Goal: Find specific page/section: Find specific page/section

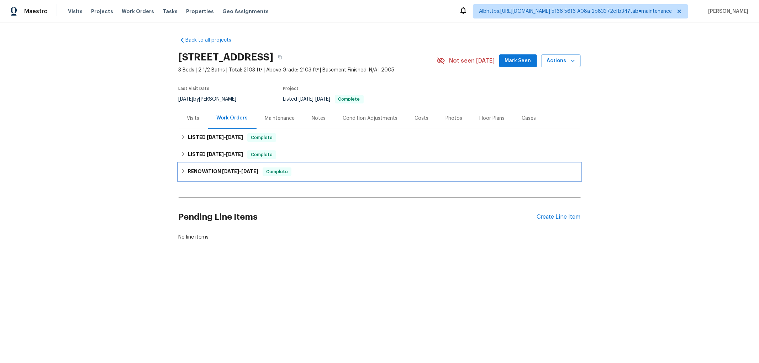
click at [218, 173] on h6 "RENOVATION 8/11/25 - 8/20/25" at bounding box center [223, 172] width 70 height 9
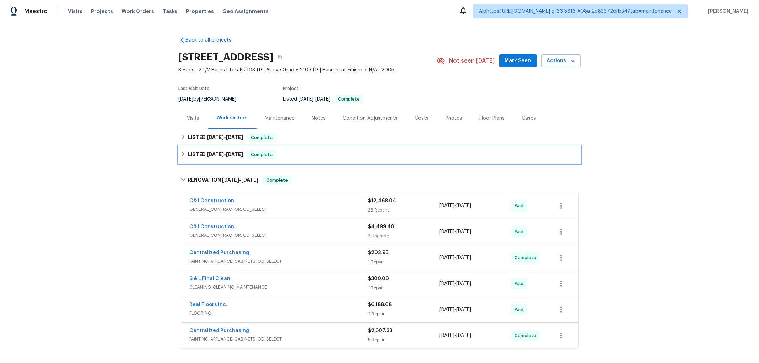
click at [218, 155] on span "8/26/25" at bounding box center [215, 154] width 17 height 5
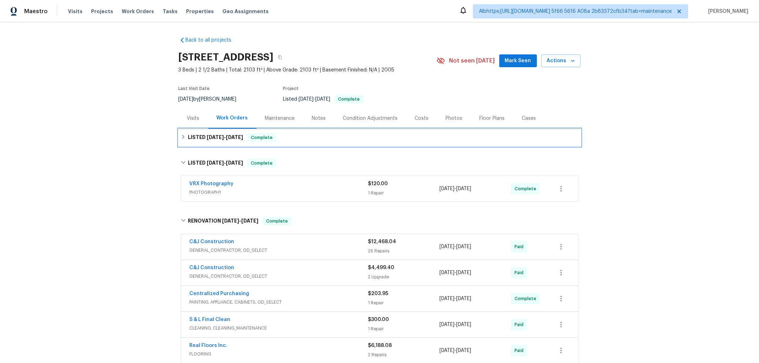
click at [221, 137] on span "[DATE]" at bounding box center [215, 137] width 17 height 5
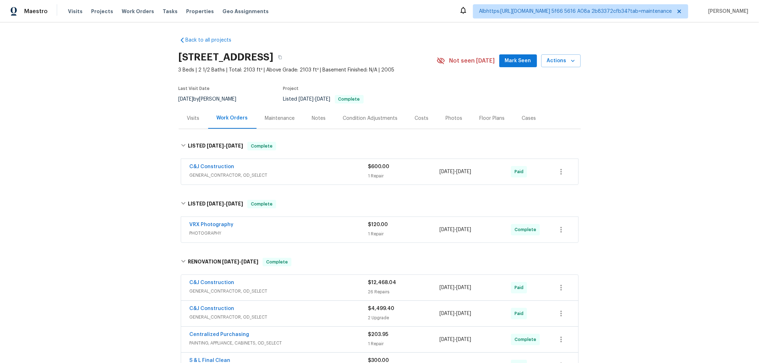
click at [113, 190] on div "Back to all projects 8062 Holland Park St, Chino, CA 91708 3 Beds | 2 1/2 Baths…" at bounding box center [379, 192] width 759 height 341
click at [111, 184] on div "Back to all projects 8062 Holland Park St, Chino, CA 91708 3 Beds | 2 1/2 Baths…" at bounding box center [379, 192] width 759 height 341
click at [187, 122] on div "Visits" at bounding box center [194, 118] width 30 height 21
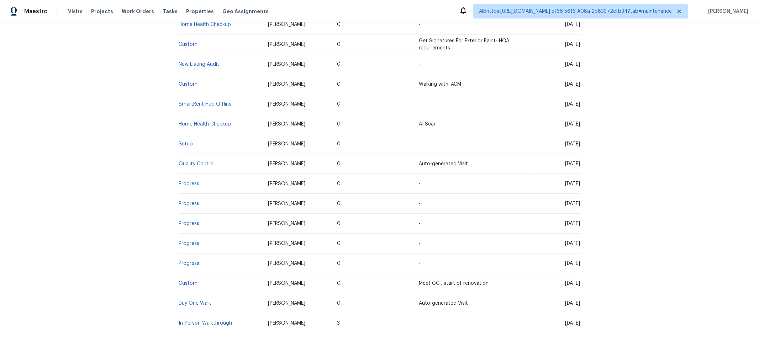
scroll to position [271, 0]
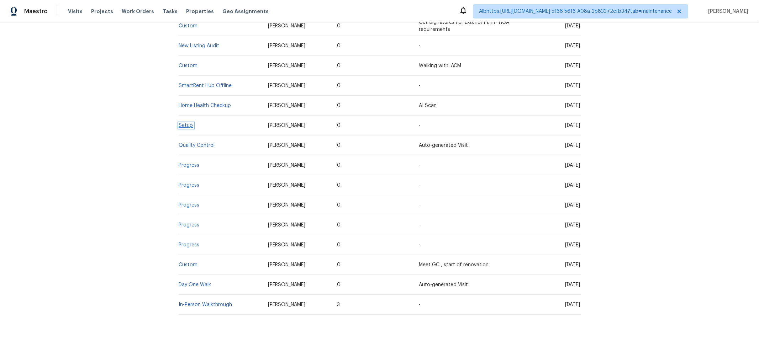
click at [184, 123] on link "Setup" at bounding box center [186, 125] width 14 height 5
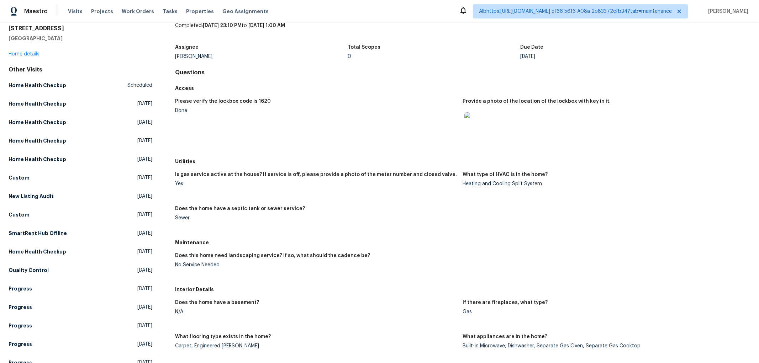
scroll to position [79, 0]
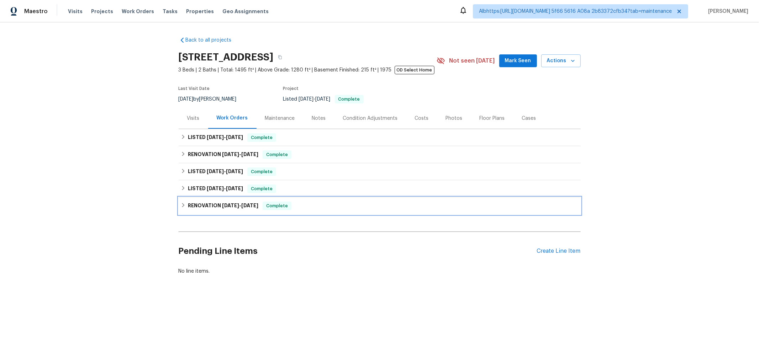
click at [189, 208] on h6 "RENOVATION 12/18/24 - 4/23/25" at bounding box center [223, 206] width 70 height 9
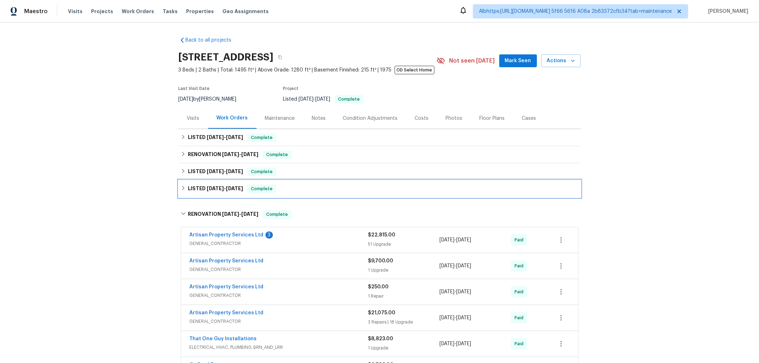
click at [195, 192] on h6 "LISTED 4/25/25 - 4/26/25" at bounding box center [215, 189] width 55 height 9
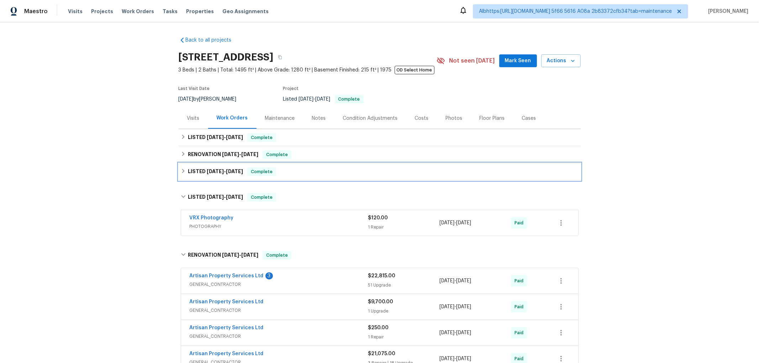
drag, startPoint x: 199, startPoint y: 180, endPoint x: 199, endPoint y: 166, distance: 14.2
click at [199, 179] on div "LISTED 5/5/25 - 7/4/25 Complete" at bounding box center [380, 171] width 402 height 17
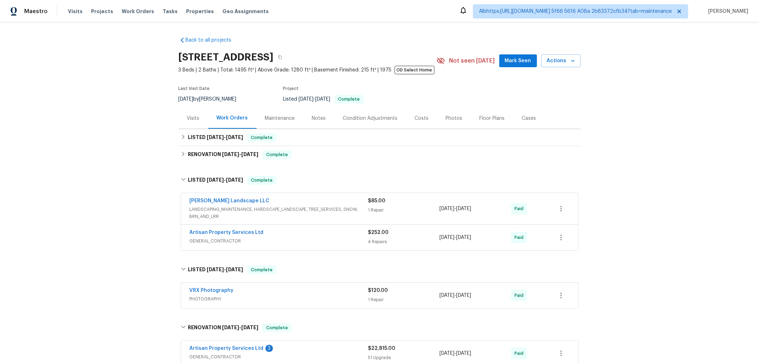
click at [198, 164] on div "Back to all projects 6616 Zang Cir, Arvada, CO 80004 3 Beds | 2 Baths | Total: …" at bounding box center [380, 337] width 402 height 612
click at [200, 157] on h6 "RENOVATION 6/9/25 - 6/9/25" at bounding box center [223, 154] width 70 height 9
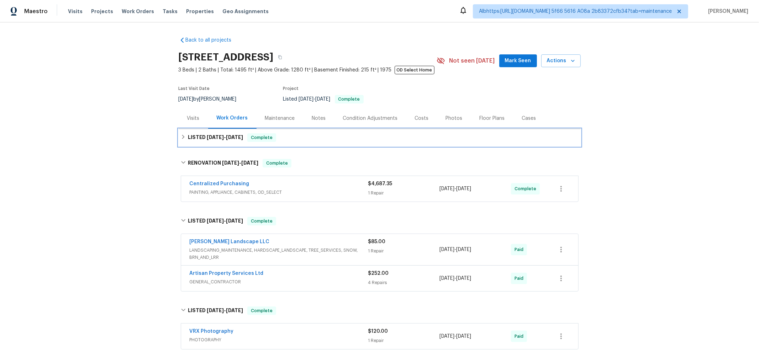
click at [207, 138] on span "9/17/25" at bounding box center [215, 137] width 17 height 5
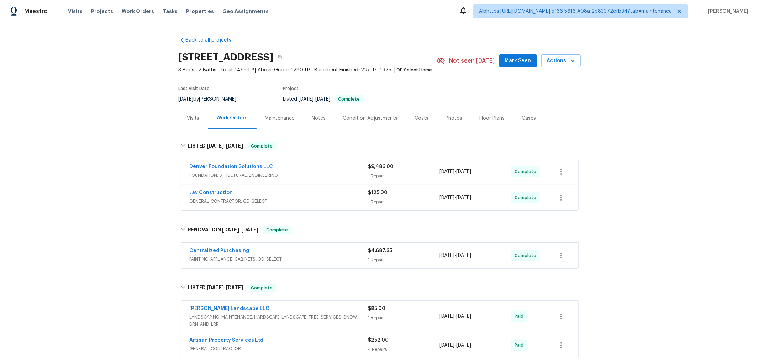
click at [88, 175] on div "Back to all projects 6616 Zang Cir, Arvada, CO 80004 3 Beds | 2 Baths | Total: …" at bounding box center [379, 192] width 759 height 341
click at [123, 252] on div "Back to all projects 6616 Zang Cir, Arvada, CO 80004 3 Beds | 2 Baths | Total: …" at bounding box center [379, 192] width 759 height 341
click at [122, 239] on div "Back to all projects 6616 Zang Cir, Arvada, CO 80004 3 Beds | 2 Baths | Total: …" at bounding box center [379, 192] width 759 height 341
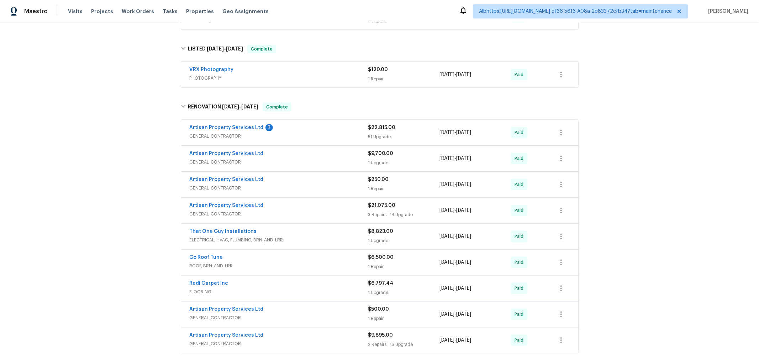
scroll to position [435, 0]
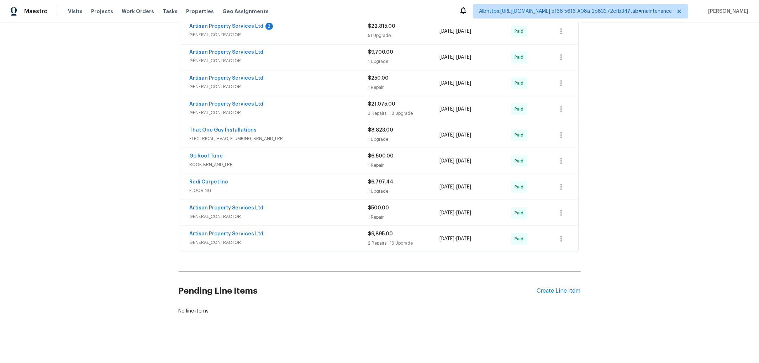
click at [165, 244] on div "Back to all projects 6616 Zang Cir, Arvada, CO 80004 3 Beds | 2 Baths | Total: …" at bounding box center [379, 192] width 759 height 341
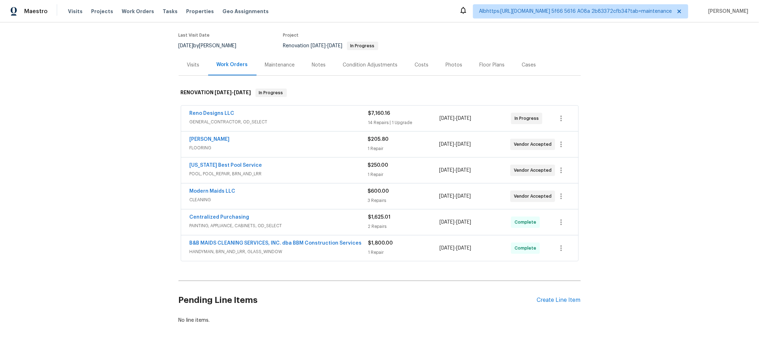
scroll to position [69, 0]
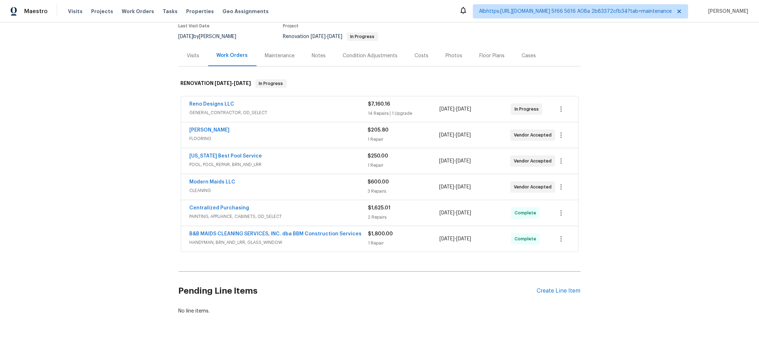
click at [160, 184] on div "Back to all projects 209 Old Gate Ln, Sunnyvale, TX 75182 6 Beds | 4 Baths | To…" at bounding box center [379, 192] width 759 height 341
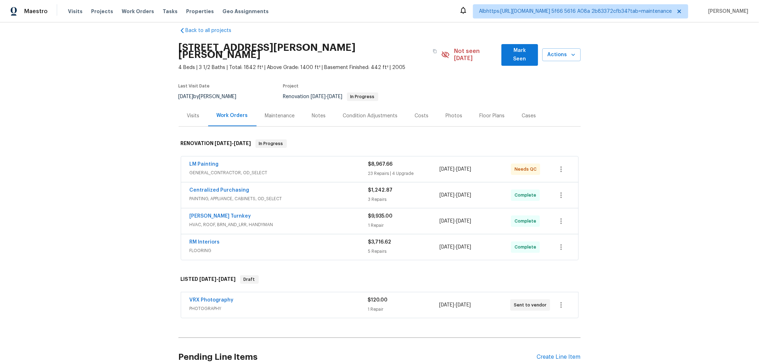
scroll to position [75, 0]
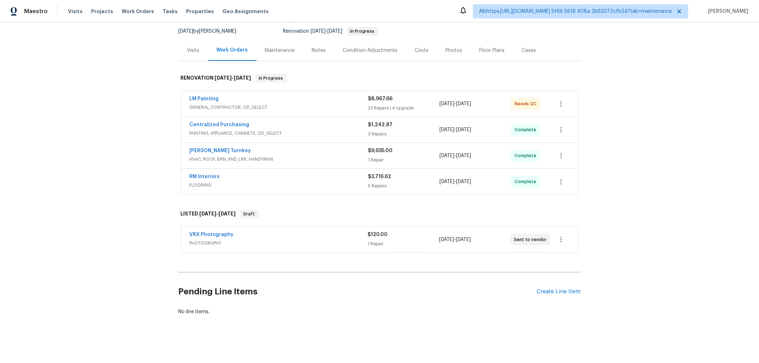
click at [125, 190] on div "Back to all projects 2451 Ivey Crest Cir, Tucker, GA 30084 4 Beds | 3 1/2 Baths…" at bounding box center [379, 192] width 759 height 341
click at [147, 183] on div "Back to all projects 2451 Ivey Crest Cir, Tucker, GA 30084 4 Beds | 3 1/2 Baths…" at bounding box center [379, 192] width 759 height 341
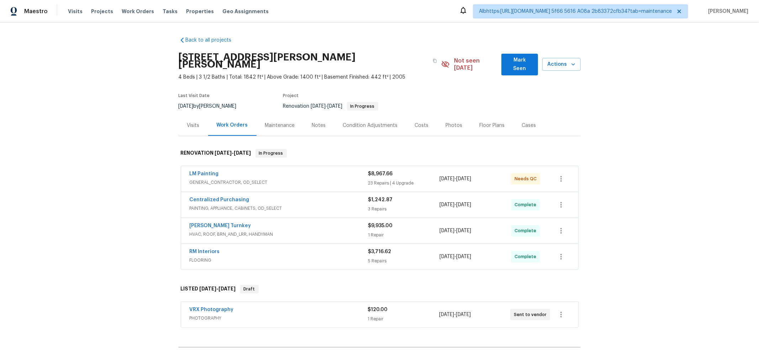
click at [122, 213] on div "Back to all projects 2451 Ivey Crest Cir, Tucker, GA 30084 4 Beds | 3 1/2 Baths…" at bounding box center [379, 192] width 759 height 341
click at [127, 207] on div "Back to all projects 2451 Ivey Crest Cir, Tucker, GA 30084 4 Beds | 3 1/2 Baths…" at bounding box center [379, 192] width 759 height 341
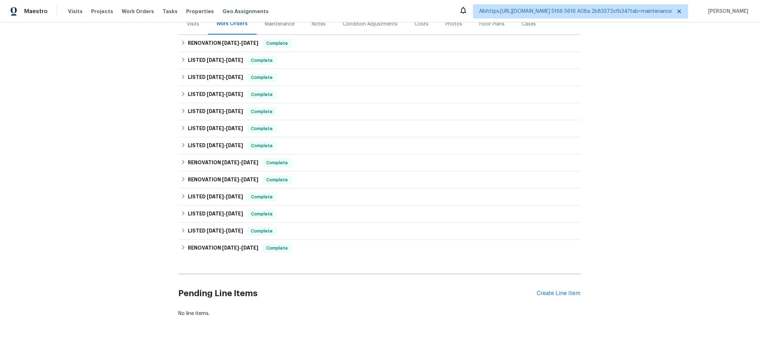
scroll to position [102, 0]
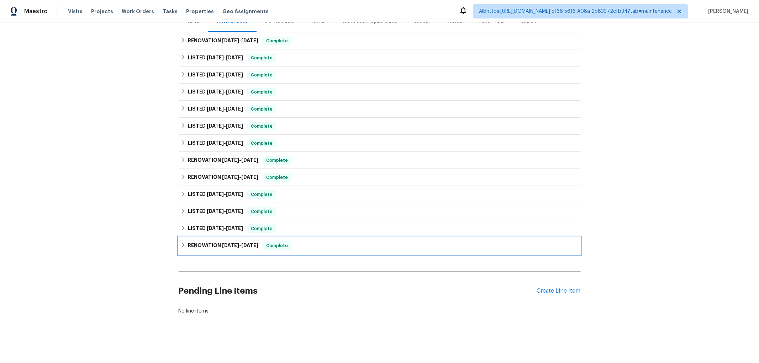
click at [200, 237] on div "RENOVATION [DATE] - [DATE] Complete" at bounding box center [380, 245] width 402 height 17
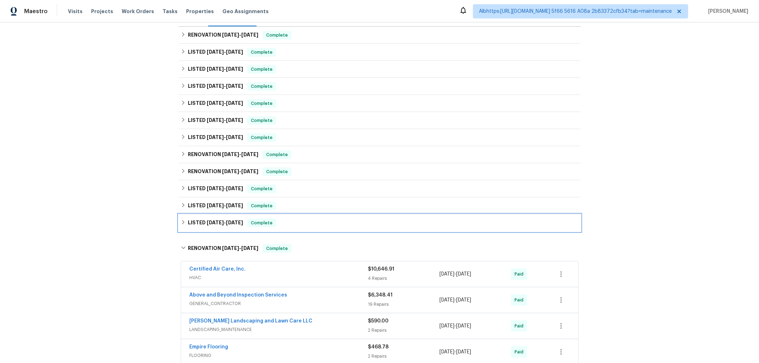
click at [203, 216] on div "LISTED [DATE] - [DATE] Complete" at bounding box center [380, 223] width 402 height 17
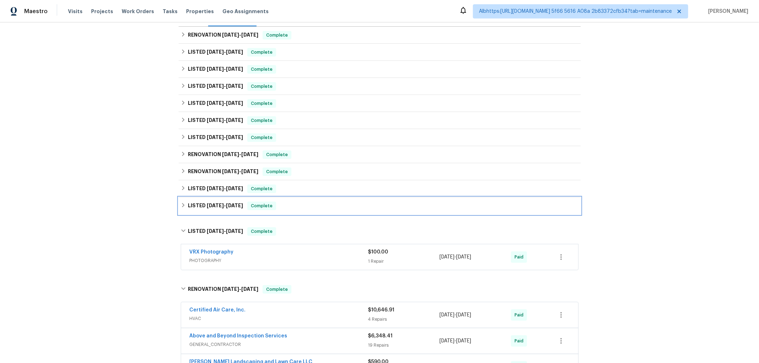
click at [209, 204] on span "[DATE]" at bounding box center [215, 205] width 17 height 5
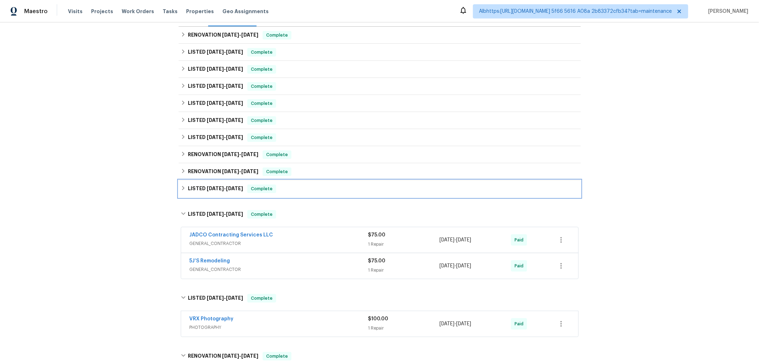
click at [211, 192] on h6 "LISTED [DATE] - [DATE]" at bounding box center [215, 189] width 55 height 9
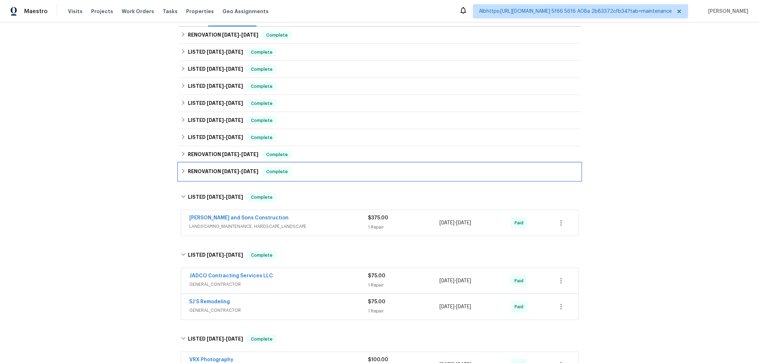
click at [219, 176] on div "RENOVATION [DATE] - [DATE] Complete" at bounding box center [380, 171] width 402 height 17
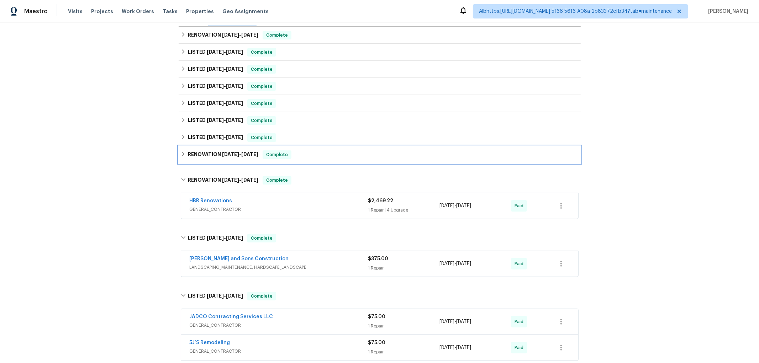
click at [218, 160] on div "RENOVATION [DATE] - [DATE] Complete" at bounding box center [380, 154] width 402 height 17
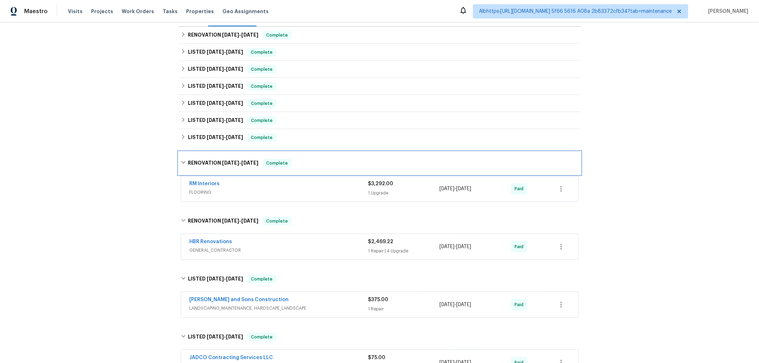
scroll to position [63, 0]
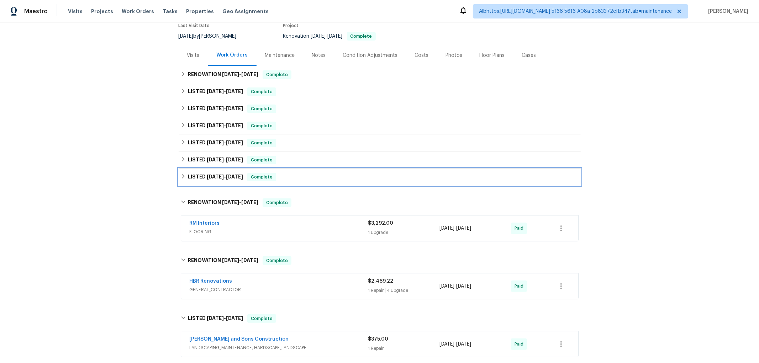
click at [210, 179] on h6 "LISTED [DATE] - [DATE]" at bounding box center [215, 177] width 55 height 9
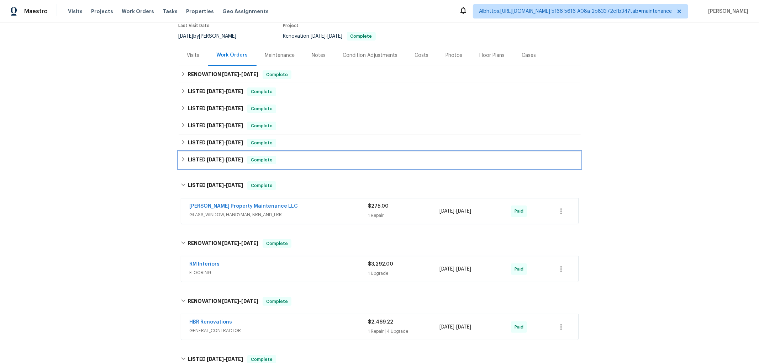
click at [215, 158] on span "[DATE]" at bounding box center [215, 159] width 17 height 5
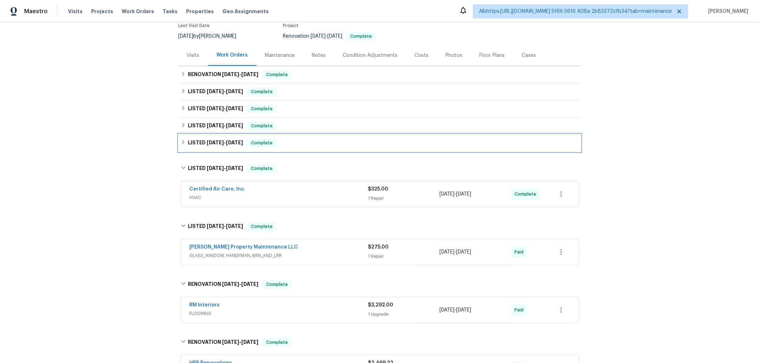
click at [215, 148] on div "LISTED 7/28/25 - 8/4/25 Complete" at bounding box center [380, 142] width 402 height 17
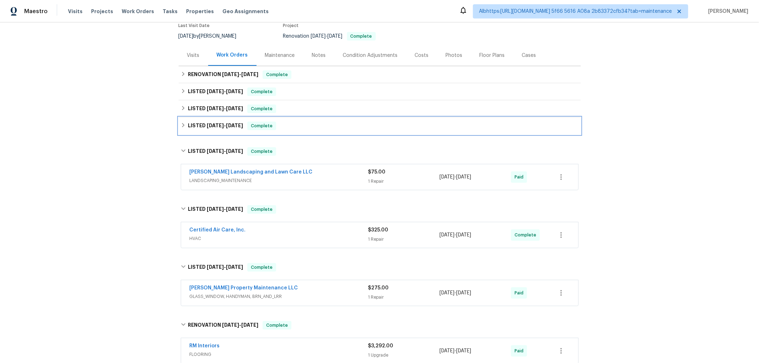
click at [222, 130] on div "LISTED 8/5/25 - 8/12/25 Complete" at bounding box center [380, 125] width 402 height 17
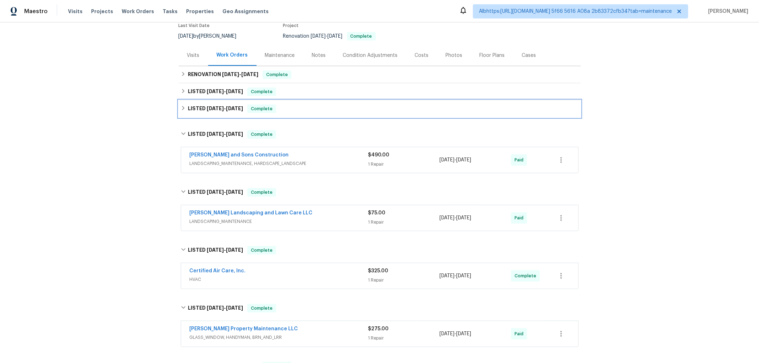
click at [218, 116] on div "LISTED 8/18/25 - 9/15/25 Complete" at bounding box center [380, 108] width 402 height 17
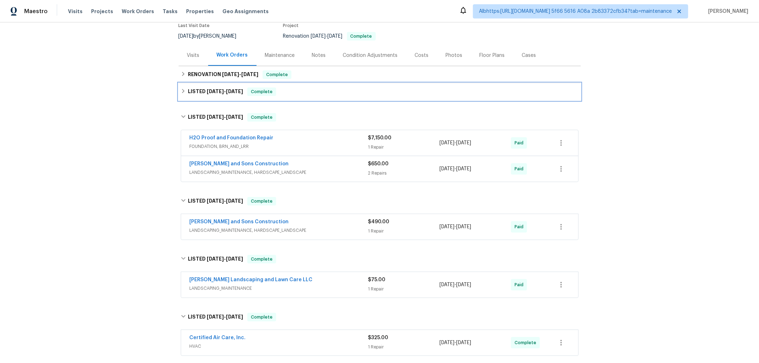
click at [220, 92] on span "8/18/25" at bounding box center [215, 91] width 17 height 5
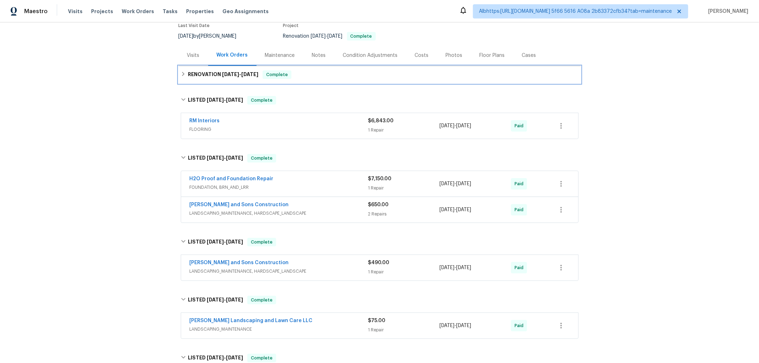
click at [226, 77] on h6 "RENOVATION 8/27/25 - 9/5/25" at bounding box center [223, 74] width 70 height 9
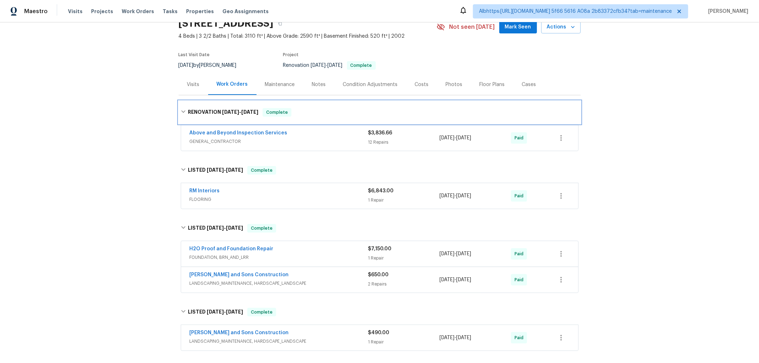
scroll to position [0, 0]
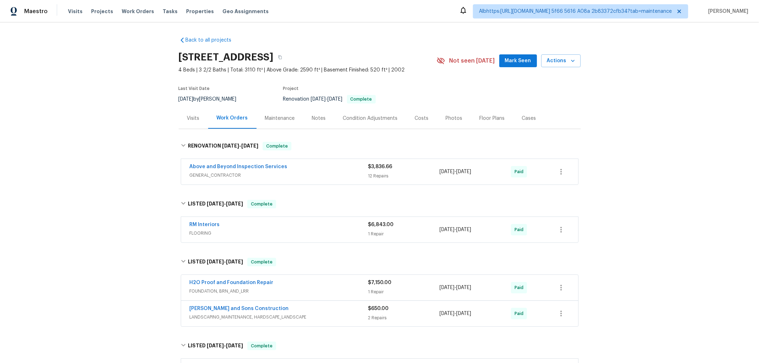
click at [110, 239] on div "Back to all projects 305 Crest Pointe S, Bremen, GA 30110 4 Beds | 3 2/2 Baths …" at bounding box center [379, 192] width 759 height 341
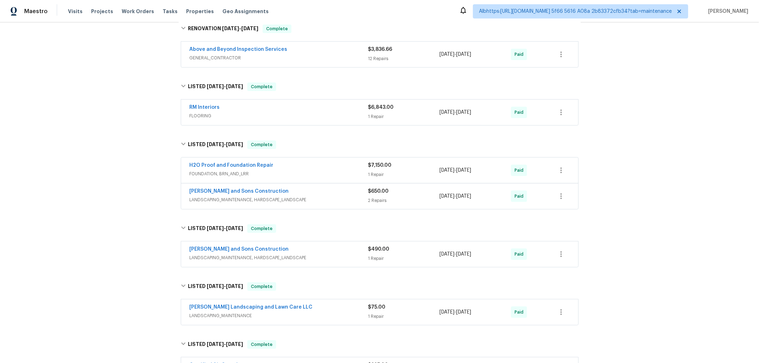
scroll to position [158, 0]
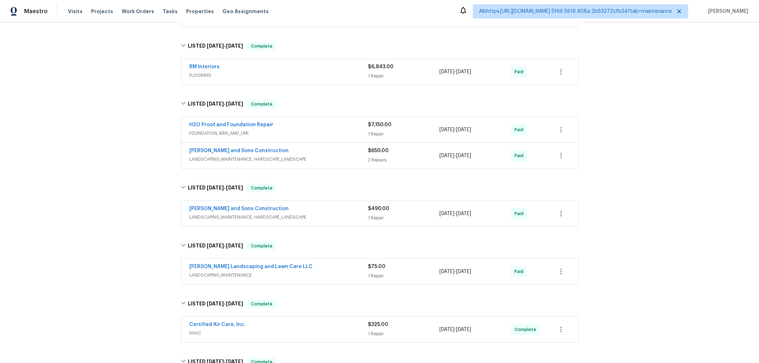
click at [131, 163] on div "Back to all projects 305 Crest Pointe S, Bremen, GA 30110 4 Beds | 3 2/2 Baths …" at bounding box center [379, 192] width 759 height 341
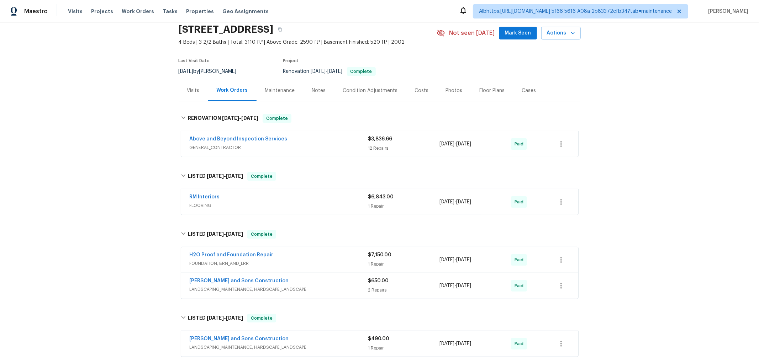
scroll to position [0, 0]
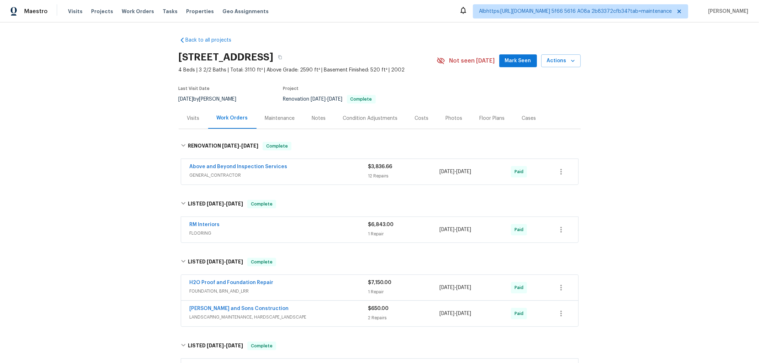
click at [142, 145] on div "Back to all projects 305 Crest Pointe S, Bremen, GA 30110 4 Beds | 3 2/2 Baths …" at bounding box center [379, 192] width 759 height 341
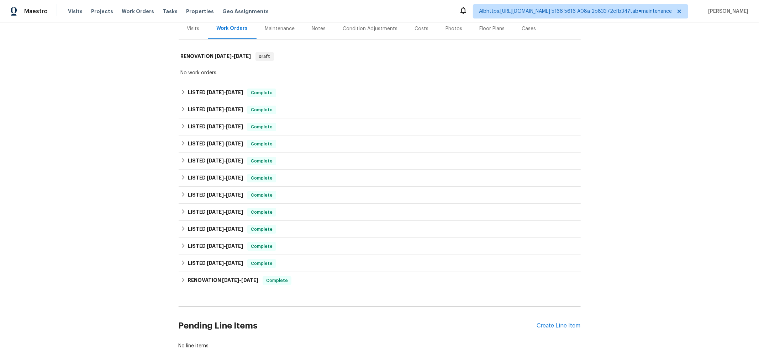
scroll to position [130, 0]
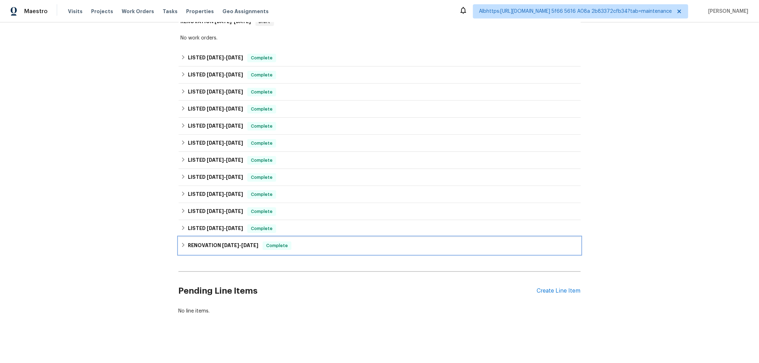
click at [203, 242] on h6 "RENOVATION [DATE] - [DATE]" at bounding box center [223, 246] width 70 height 9
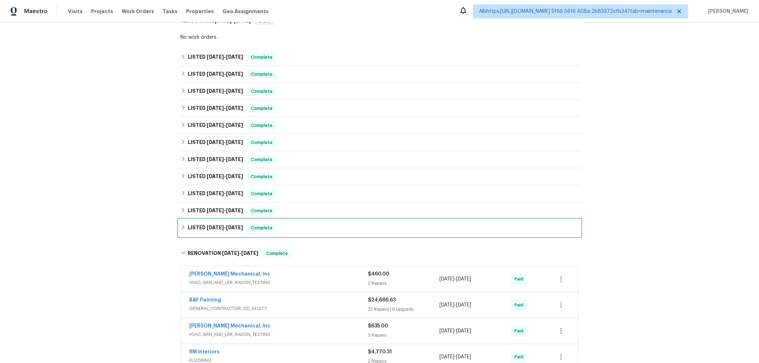
click at [205, 225] on h6 "LISTED [DATE] - [DATE]" at bounding box center [215, 228] width 55 height 9
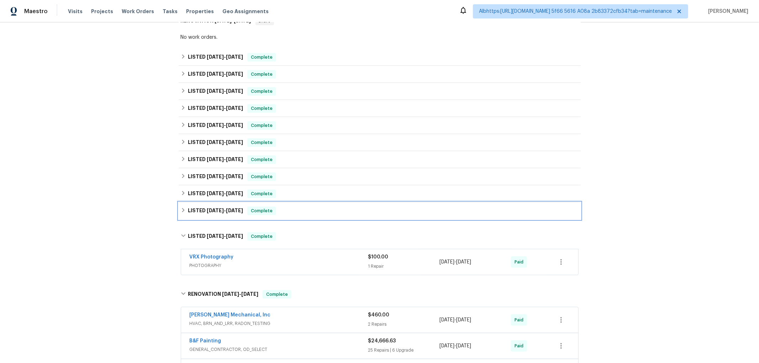
click at [207, 208] on span "[DATE]" at bounding box center [215, 210] width 17 height 5
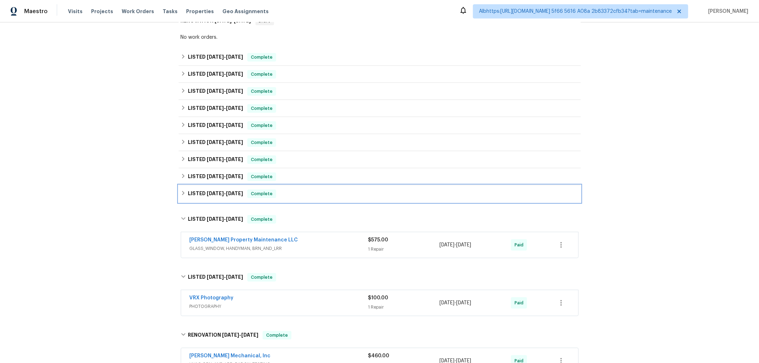
click at [207, 191] on span "[DATE]" at bounding box center [215, 193] width 17 height 5
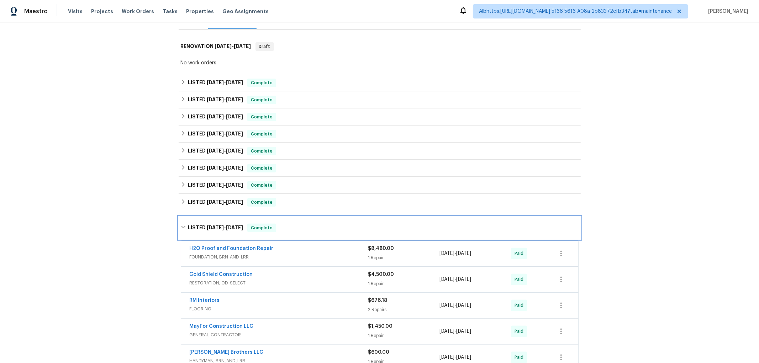
scroll to position [91, 0]
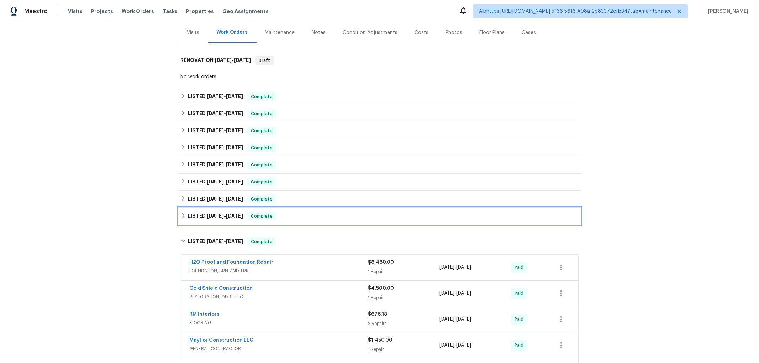
click at [207, 217] on div "LISTED 12/30/24 - 1/4/25 Complete" at bounding box center [380, 216] width 402 height 17
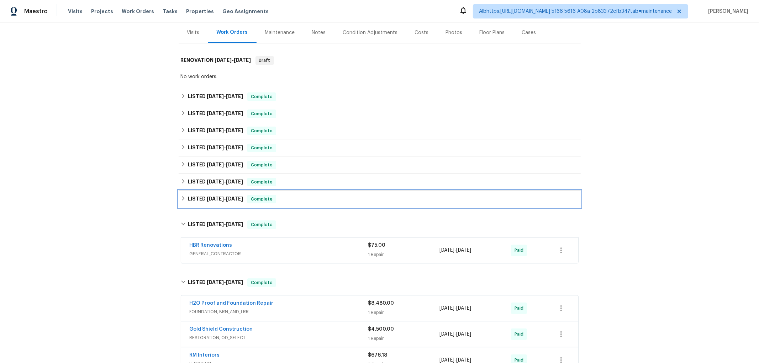
click at [210, 191] on div "LISTED 1/6/25 - 4/15/25 Complete" at bounding box center [380, 199] width 402 height 17
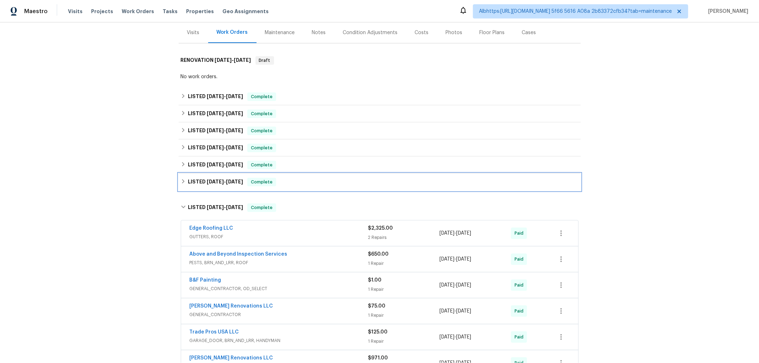
click at [214, 179] on span "5/3/25" at bounding box center [215, 181] width 17 height 5
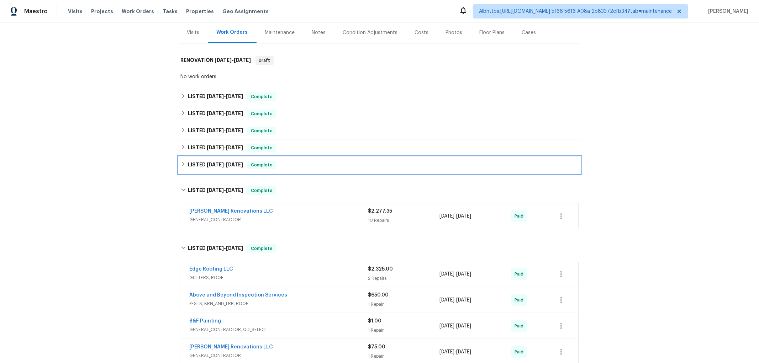
click at [212, 161] on h6 "LISTED 5/22/25 - 8/28/25" at bounding box center [215, 165] width 55 height 9
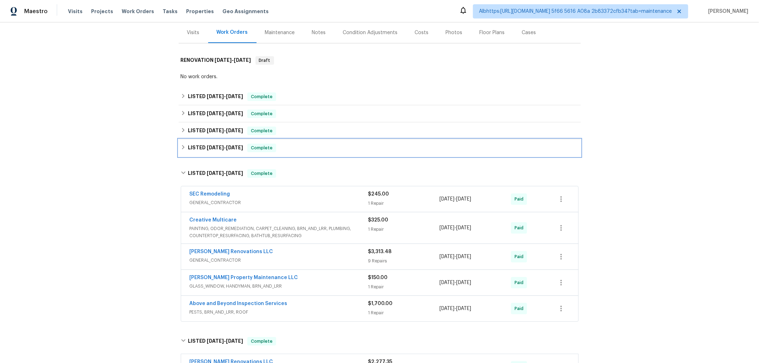
click at [207, 145] on span "5/22/25" at bounding box center [215, 147] width 17 height 5
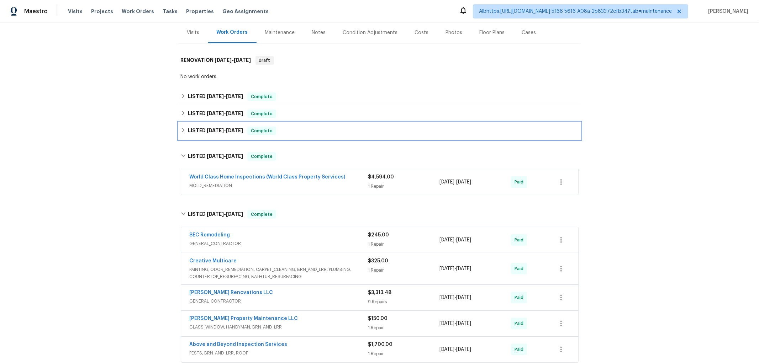
click at [212, 128] on span "9/18/25" at bounding box center [215, 130] width 17 height 5
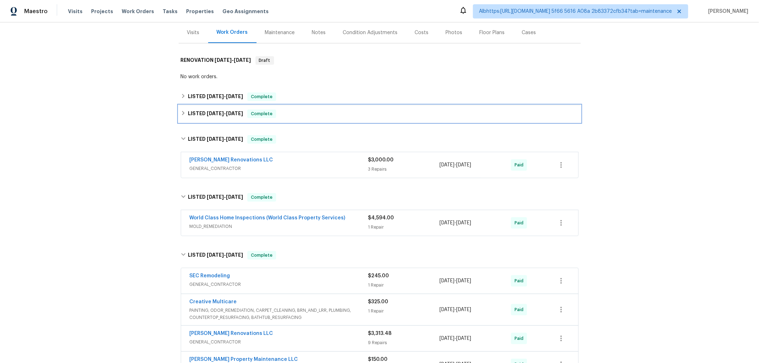
click at [217, 111] on span "[DATE]" at bounding box center [215, 113] width 17 height 5
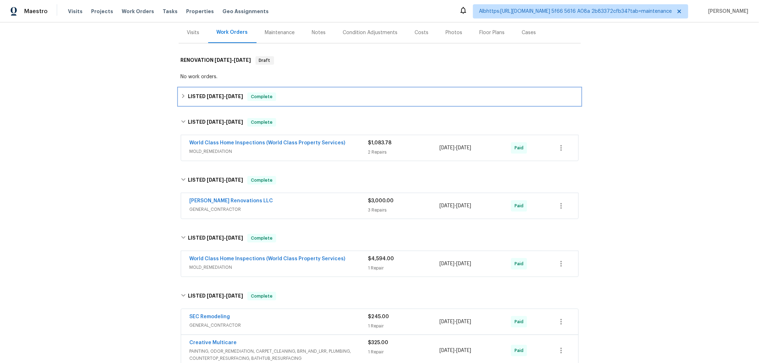
click at [223, 88] on div "LISTED [DATE] - [DATE] Complete" at bounding box center [380, 96] width 402 height 17
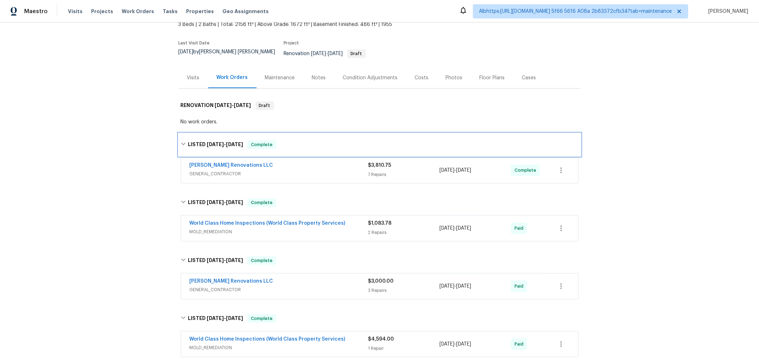
scroll to position [0, 0]
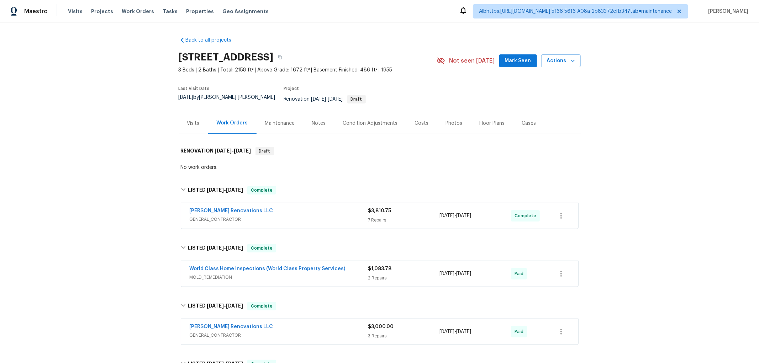
click at [141, 221] on div "Back to all projects [STREET_ADDRESS] 3 Beds | 2 Baths | Total: 2158 ft² | Abov…" at bounding box center [379, 192] width 759 height 341
drag, startPoint x: 105, startPoint y: 204, endPoint x: 131, endPoint y: 211, distance: 26.7
click at [105, 205] on div "Back to all projects [STREET_ADDRESS] 3 Beds | 2 Baths | Total: 2158 ft² | Abov…" at bounding box center [379, 192] width 759 height 341
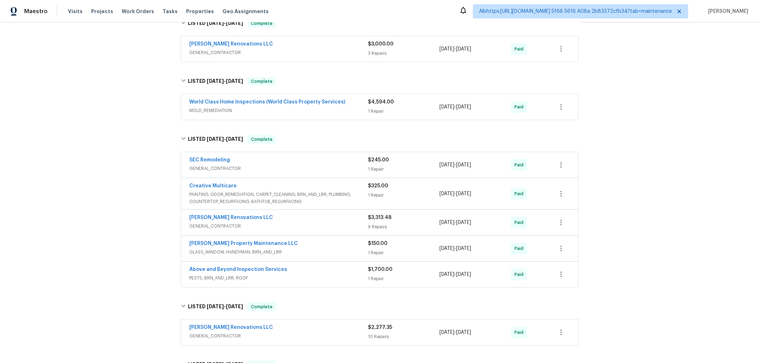
scroll to position [851, 0]
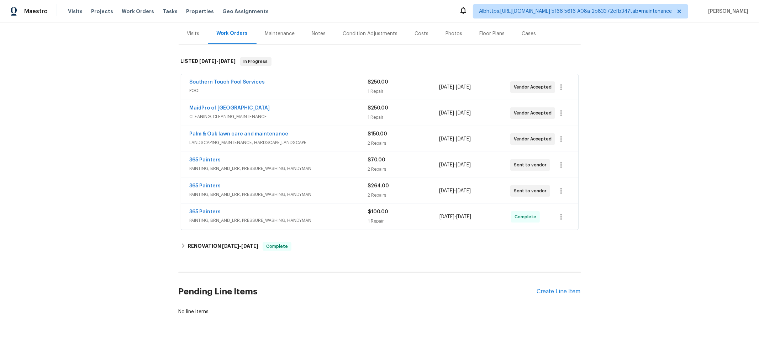
scroll to position [91, 0]
drag, startPoint x: 122, startPoint y: 212, endPoint x: 144, endPoint y: 232, distance: 30.0
click at [122, 212] on div "Back to all projects 112 Jasmine Ln, Goose Creek, SC 29445 4 Beds | 2 1/2 Baths…" at bounding box center [379, 192] width 759 height 341
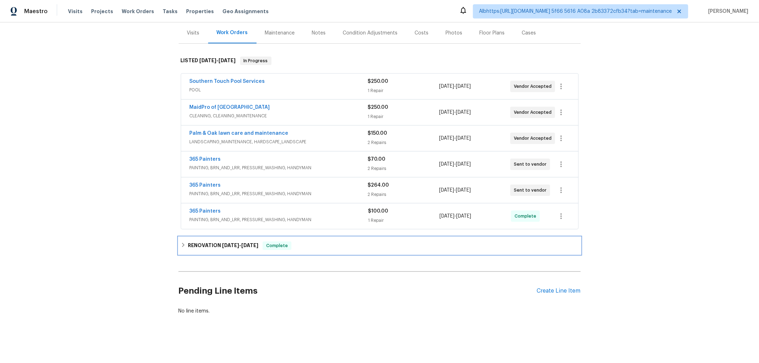
click at [201, 242] on h6 "RENOVATION 8/4/25 - 8/12/25" at bounding box center [223, 246] width 70 height 9
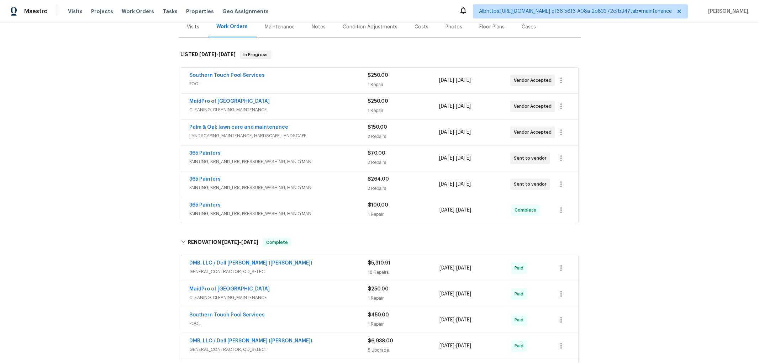
click at [154, 239] on div "Back to all projects 112 Jasmine Ln, Goose Creek, SC 29445 4 Beds | 2 1/2 Baths…" at bounding box center [379, 192] width 759 height 341
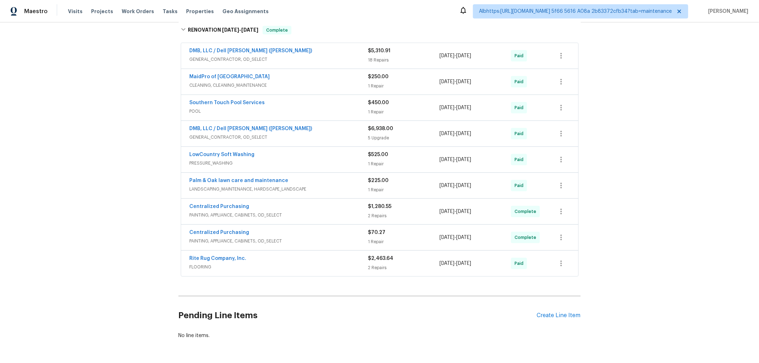
scroll to position [37, 0]
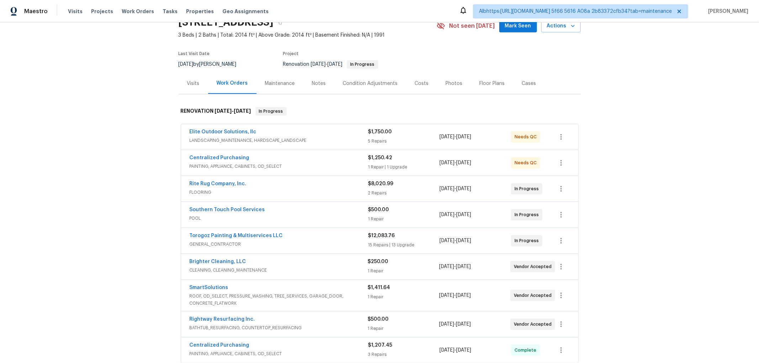
scroll to position [153, 0]
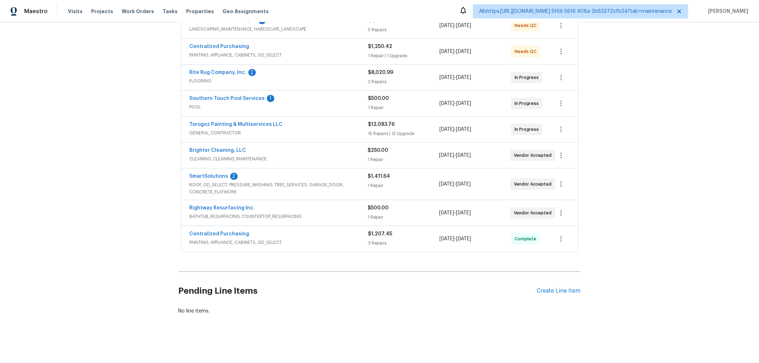
click at [125, 200] on div "Back to all projects 130 Boulder Dr, Lincolnton, NC 28092 3 Beds | 2 Baths | To…" at bounding box center [379, 192] width 759 height 341
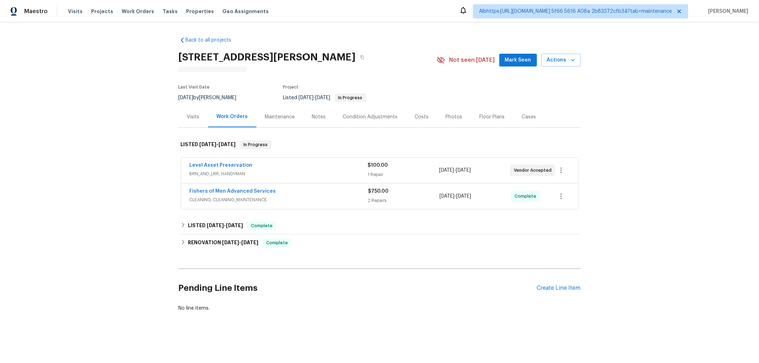
scroll to position [3, 0]
click at [209, 234] on div "RENOVATION 8/13/25 - 8/22/25 Complete" at bounding box center [380, 242] width 402 height 17
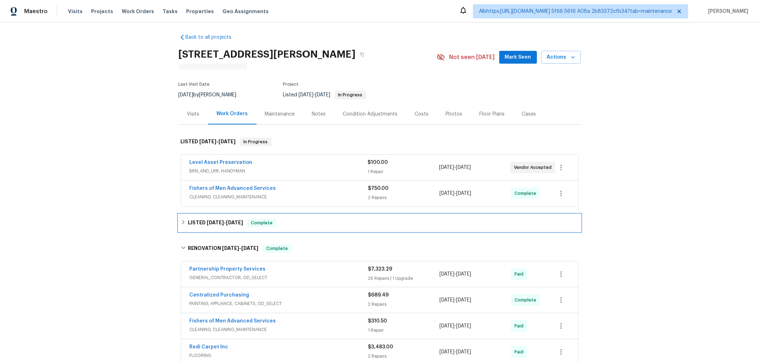
drag, startPoint x: 206, startPoint y: 220, endPoint x: 195, endPoint y: 221, distance: 11.2
click at [205, 220] on h6 "LISTED 9/3/25 - 9/4/25" at bounding box center [215, 223] width 55 height 9
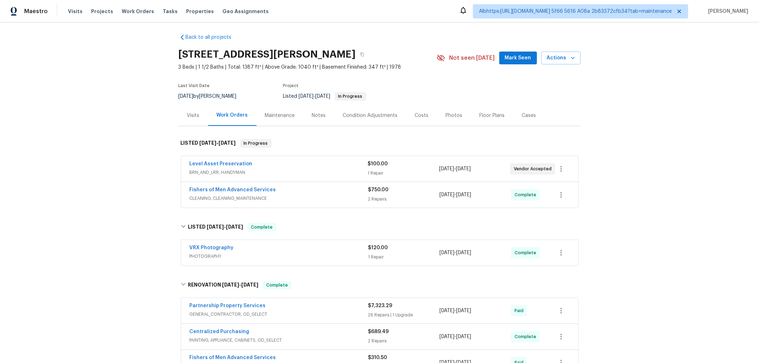
click at [123, 233] on div "Back to all projects 309 Greenwell Ave, Cincinnati, OH 45238 3 Beds | 1 1/2 Bat…" at bounding box center [379, 192] width 759 height 341
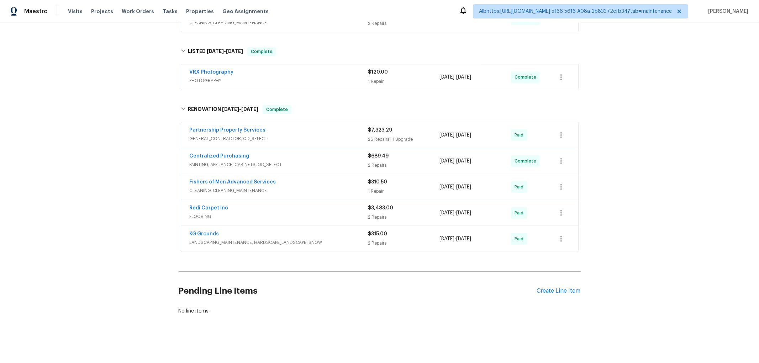
scroll to position [185, 0]
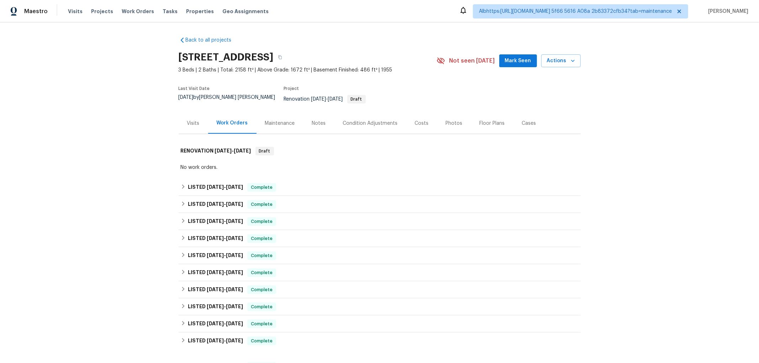
scroll to position [79, 0]
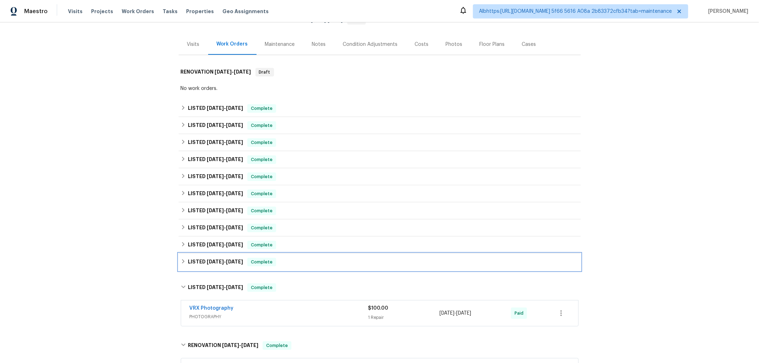
click at [199, 258] on h6 "LISTED [DATE] - [DATE]" at bounding box center [215, 262] width 55 height 9
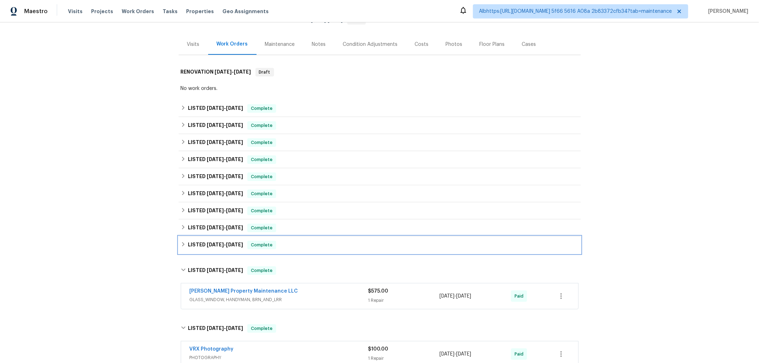
click at [206, 237] on div "LISTED [DATE] - [DATE] Complete" at bounding box center [380, 245] width 402 height 17
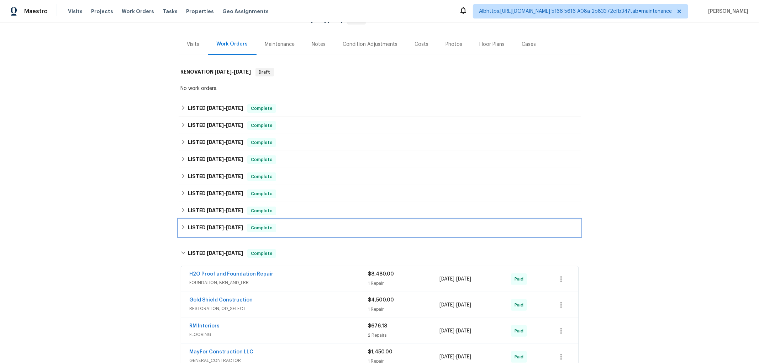
click at [203, 220] on div "LISTED [DATE] - [DATE] Complete" at bounding box center [380, 228] width 402 height 17
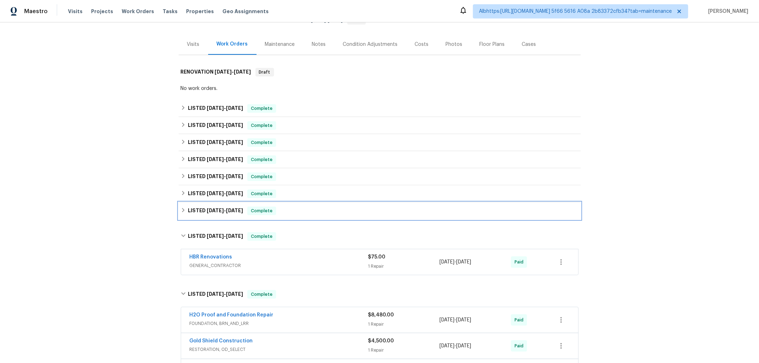
click at [207, 208] on span "1/6/25" at bounding box center [215, 210] width 17 height 5
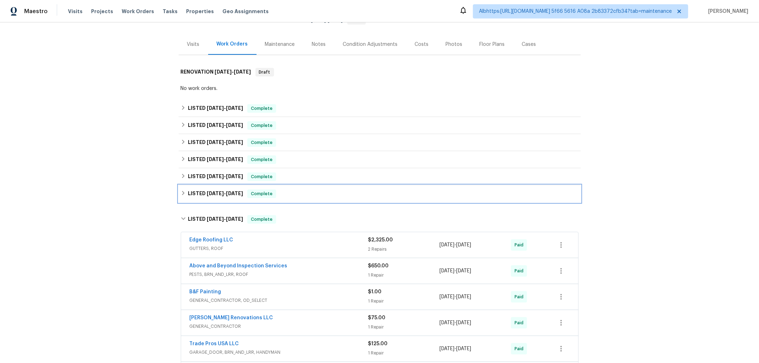
click at [212, 191] on span "5/3/25" at bounding box center [215, 193] width 17 height 5
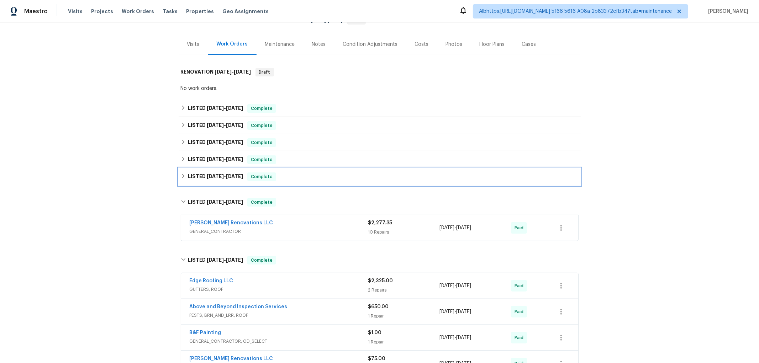
click at [217, 173] on h6 "LISTED 5/22/25 - 8/28/25" at bounding box center [215, 177] width 55 height 9
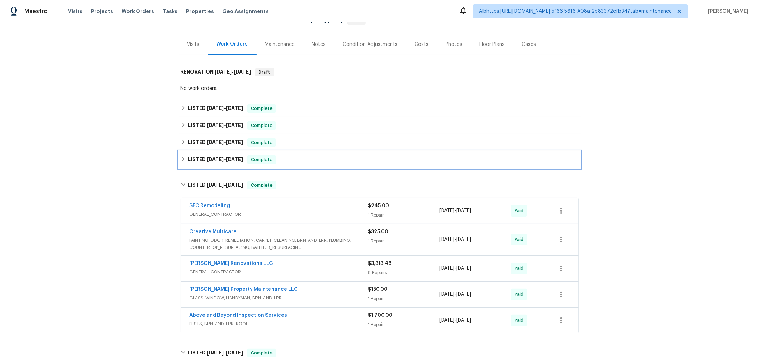
click at [218, 158] on h6 "LISTED 5/22/25 - 5/27/25" at bounding box center [215, 159] width 55 height 9
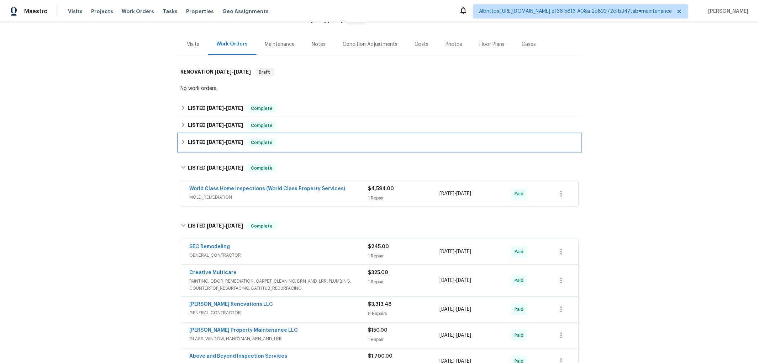
click at [221, 140] on span "9/18/25" at bounding box center [215, 142] width 17 height 5
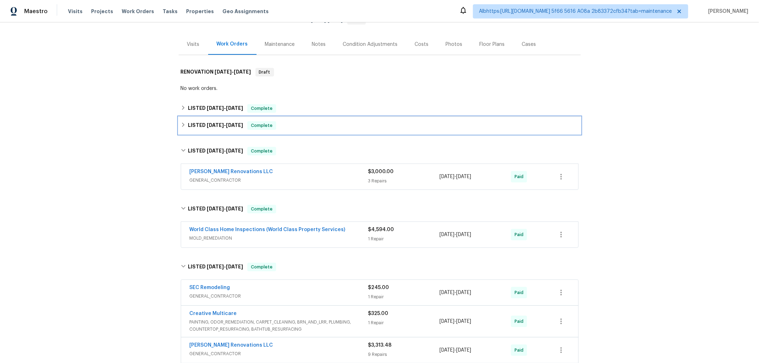
click at [223, 123] on span "9/18/25 - 9/23/25" at bounding box center [225, 125] width 36 height 5
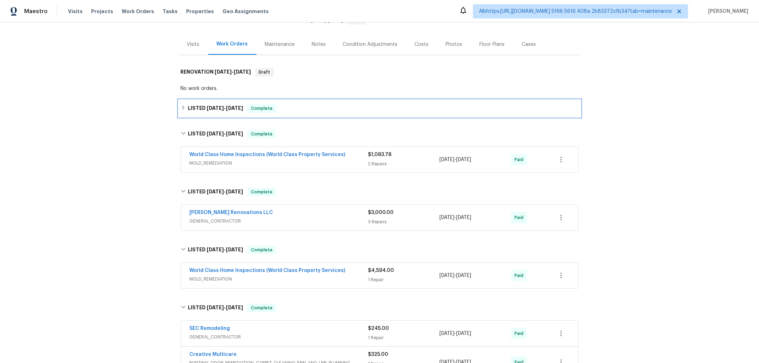
click at [226, 107] on h6 "LISTED 9/25/25 - 10/2/25" at bounding box center [215, 108] width 55 height 9
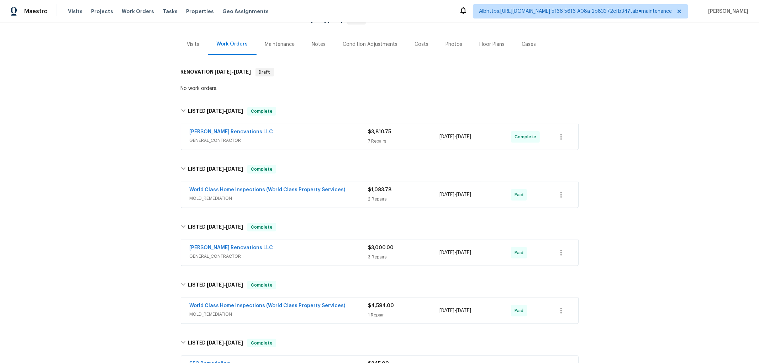
click at [107, 209] on div "Back to all projects 170 Pinehurst Dr, Stockbridge, GA 30281 3 Beds | 2 Baths |…" at bounding box center [379, 192] width 759 height 341
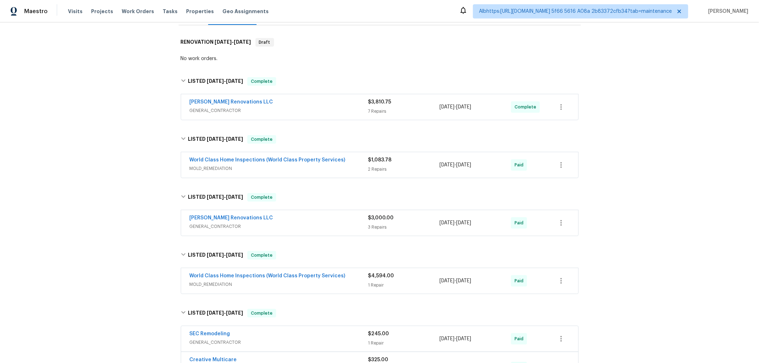
scroll to position [0, 0]
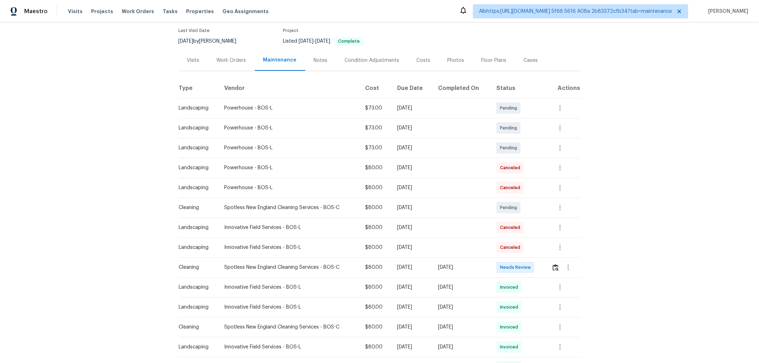
scroll to position [158, 0]
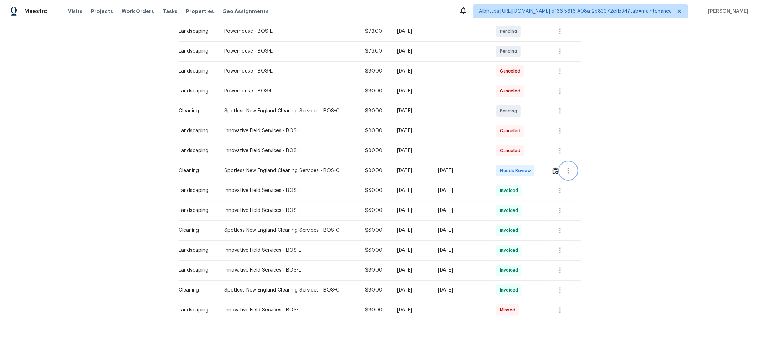
click at [560, 169] on button "button" at bounding box center [568, 170] width 17 height 17
drag, startPoint x: 636, startPoint y: 112, endPoint x: 538, endPoint y: 136, distance: 101.4
click at [633, 112] on div at bounding box center [379, 181] width 759 height 363
click at [552, 168] on img "button" at bounding box center [555, 171] width 6 height 7
